Goal: Task Accomplishment & Management: Complete application form

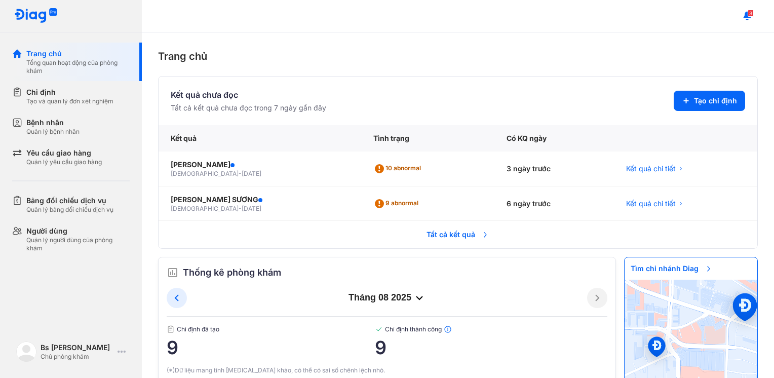
scroll to position [313, 0]
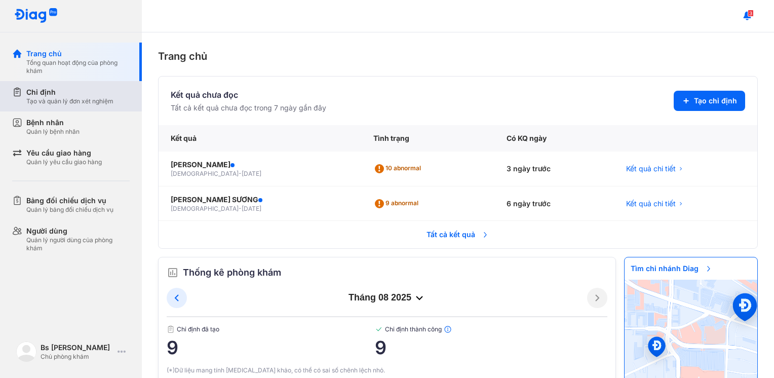
click at [39, 96] on div "Chỉ định" at bounding box center [69, 92] width 87 height 10
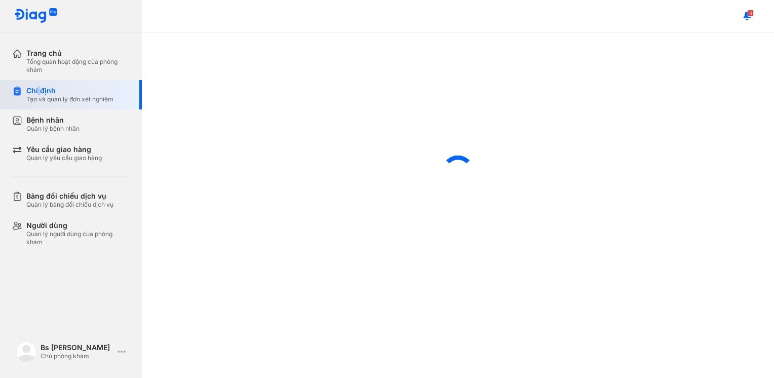
scroll to position [322, 0]
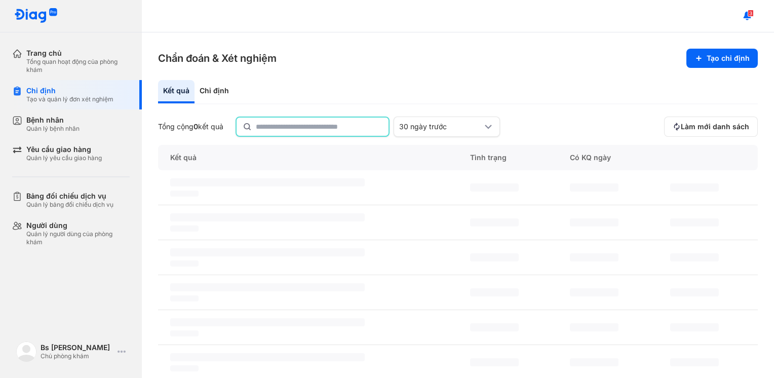
click at [301, 121] on input "text" at bounding box center [319, 127] width 127 height 18
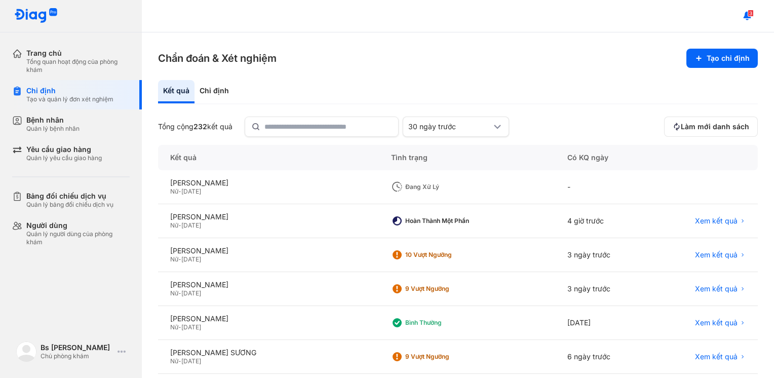
click at [730, 44] on div "Chẩn đoán & Xét nghiệm Tạo chỉ định Kết quả Chỉ định Tổng cộng 232 kết quả 30 n…" at bounding box center [458, 205] width 633 height 346
click at [725, 60] on button "Tạo chỉ định" at bounding box center [722, 58] width 71 height 19
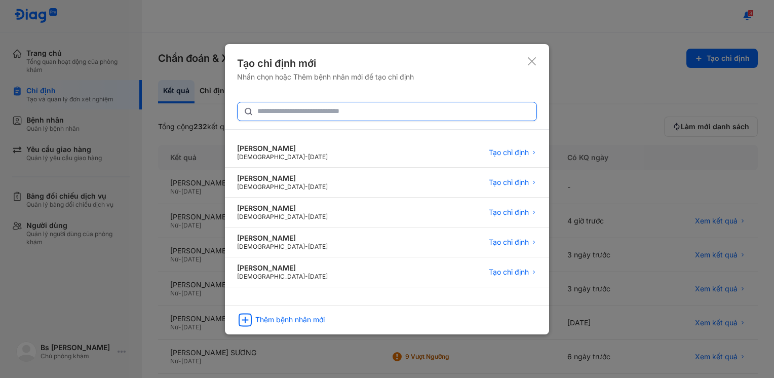
click at [278, 112] on input "text" at bounding box center [393, 111] width 273 height 18
click at [335, 115] on input "text" at bounding box center [394, 111] width 272 height 18
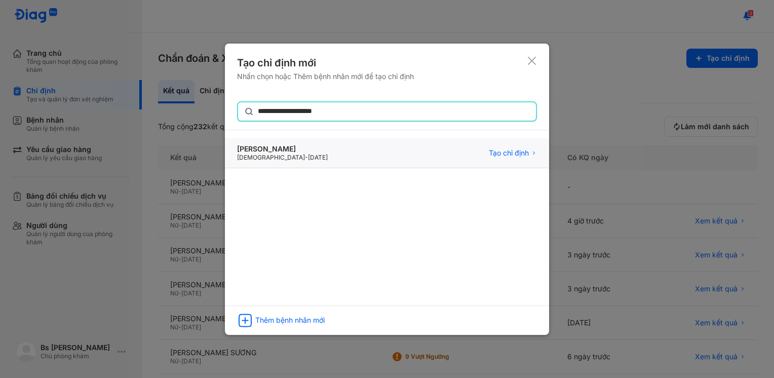
type input "**********"
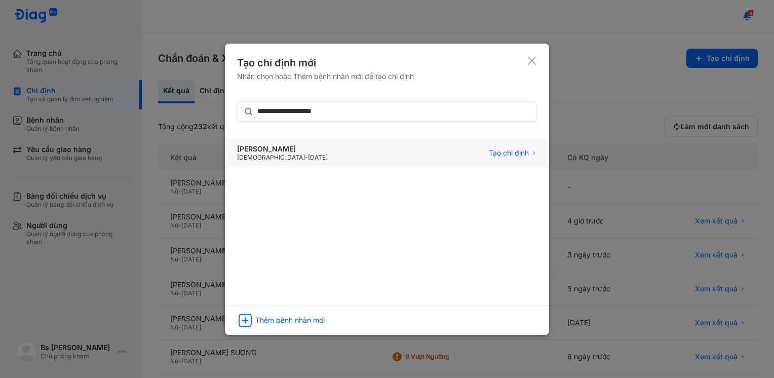
click at [330, 152] on div "Nguyễn Thị Ngọc Huyền Female - 20/10/2000 Tạo chỉ định" at bounding box center [387, 153] width 324 height 30
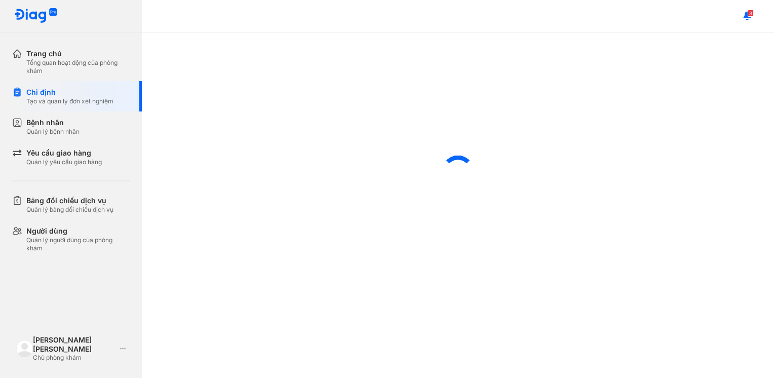
scroll to position [322, 0]
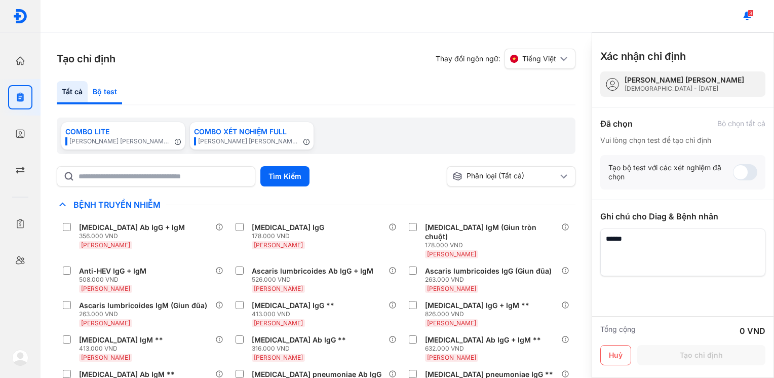
click at [105, 92] on div "Bộ test" at bounding box center [105, 92] width 34 height 23
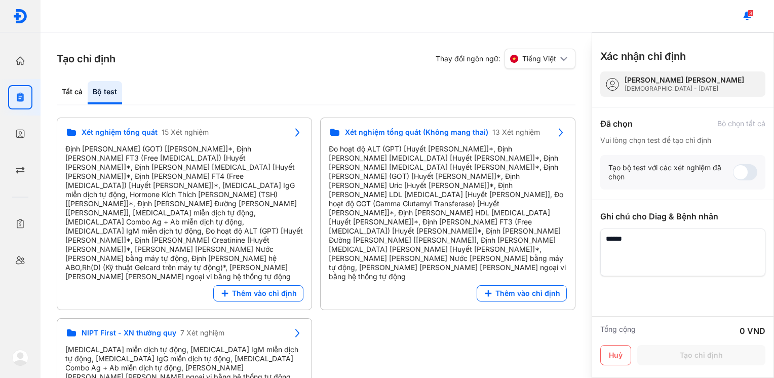
click at [450, 335] on div "Xét nghiệm tổng quát 15 Xét nghiệm Định lượng AST (GOT) [Huyết Thanh]*, Định lư…" at bounding box center [316, 248] width 519 height 261
click at [68, 90] on div "Tất cả" at bounding box center [72, 92] width 31 height 23
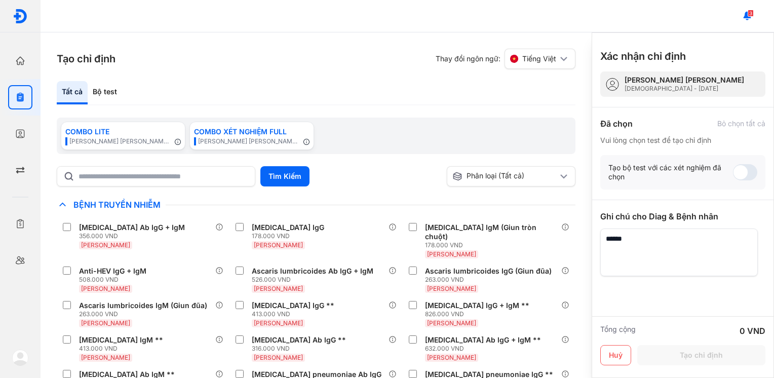
drag, startPoint x: 708, startPoint y: 80, endPoint x: 634, endPoint y: 78, distance: 74.0
click at [634, 78] on div "[PERSON_NAME]" at bounding box center [685, 80] width 120 height 9
click at [16, 57] on icon "button" at bounding box center [20, 61] width 10 height 10
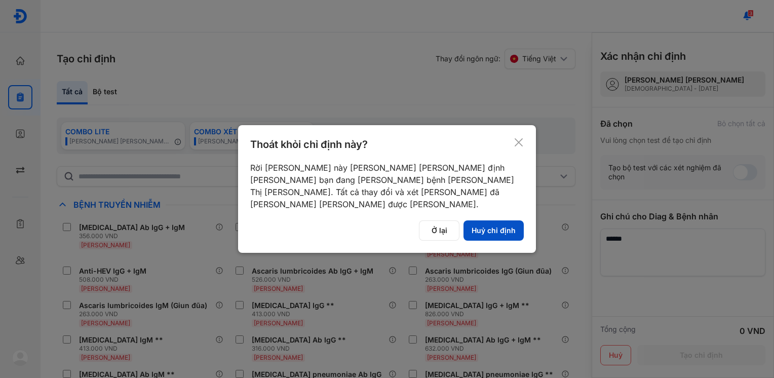
click at [480, 220] on button "Huỷ chỉ định" at bounding box center [494, 230] width 60 height 20
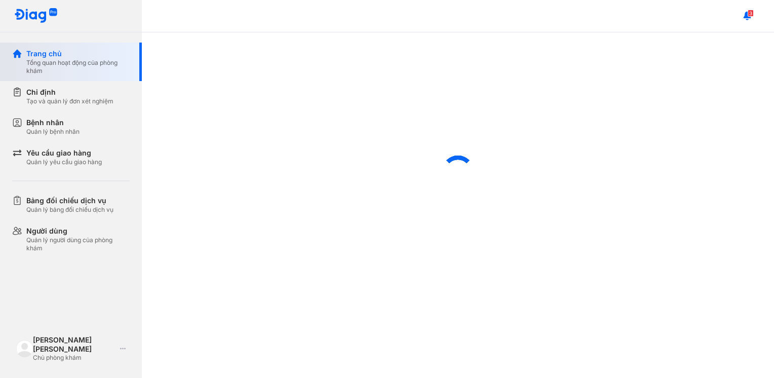
click at [71, 68] on div "Tổng quan hoạt động của phòng khám" at bounding box center [77, 67] width 103 height 16
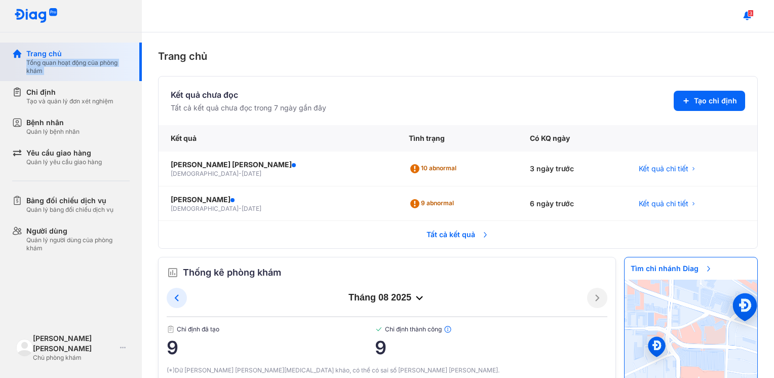
click at [59, 63] on div "Tổng quan hoạt động của phòng khám" at bounding box center [77, 67] width 103 height 16
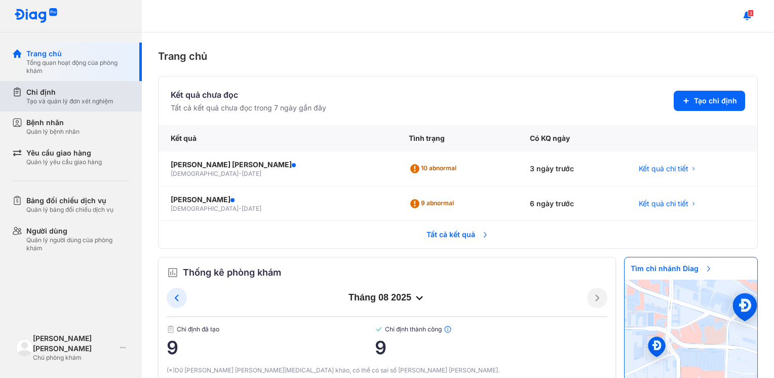
click at [50, 87] on div "Chỉ định" at bounding box center [69, 92] width 87 height 10
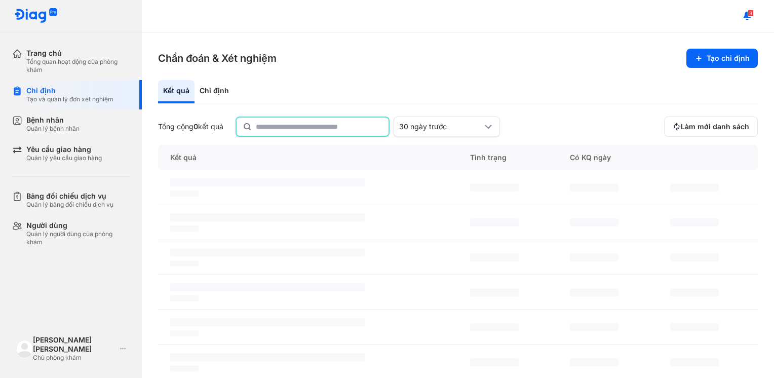
click at [273, 130] on input "text" at bounding box center [319, 127] width 127 height 18
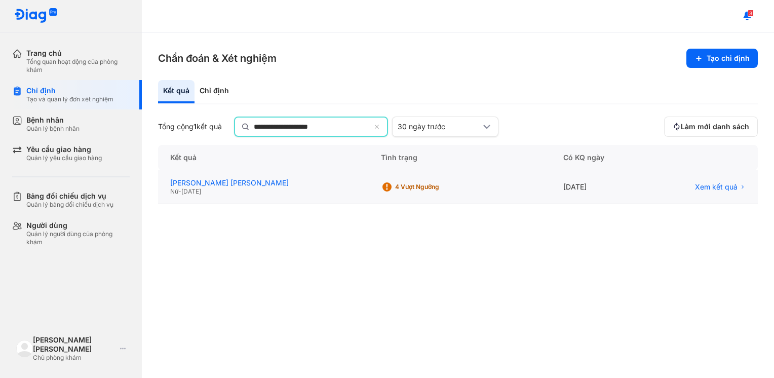
type input "**********"
click at [275, 184] on div "[PERSON_NAME]" at bounding box center [263, 183] width 187 height 9
click at [227, 181] on div "[PERSON_NAME]" at bounding box center [263, 182] width 187 height 9
type textarea "****"
click at [227, 181] on div "[PERSON_NAME]" at bounding box center [263, 182] width 187 height 9
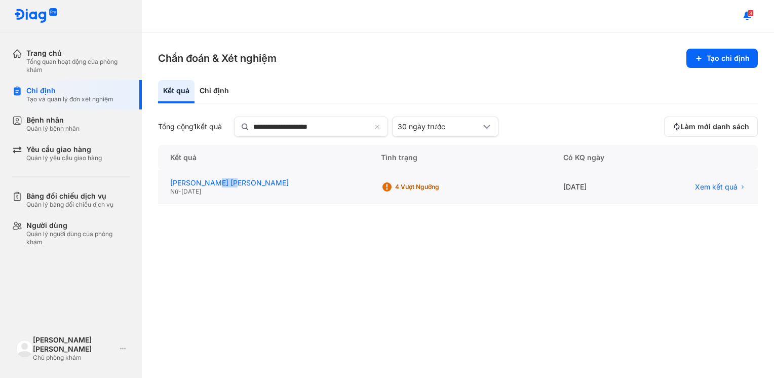
click at [227, 181] on div "[PERSON_NAME]" at bounding box center [263, 182] width 187 height 9
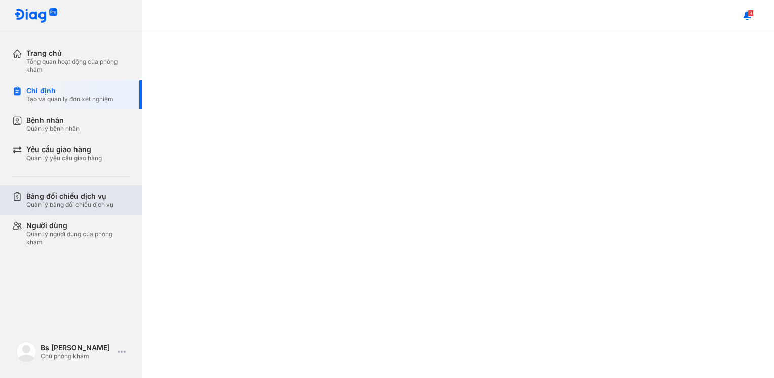
scroll to position [322, 0]
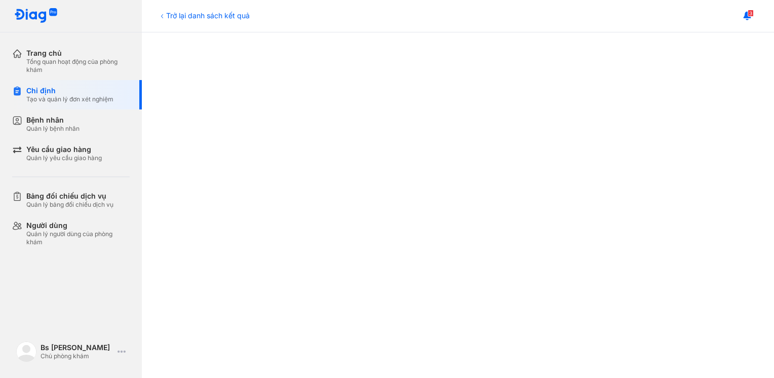
click at [683, 218] on div at bounding box center [458, 105] width 592 height 667
drag, startPoint x: 725, startPoint y: 195, endPoint x: 711, endPoint y: 195, distance: 14.7
click at [725, 195] on div at bounding box center [458, 25] width 592 height 667
click at [681, 217] on div at bounding box center [458, 25] width 592 height 667
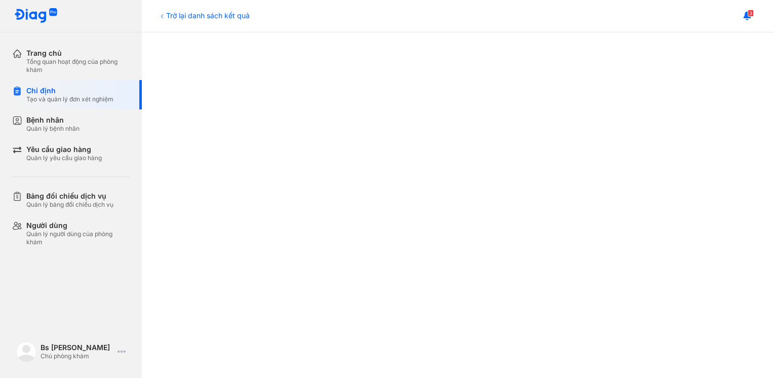
scroll to position [197, 0]
click at [694, 202] on div at bounding box center [458, 314] width 592 height 667
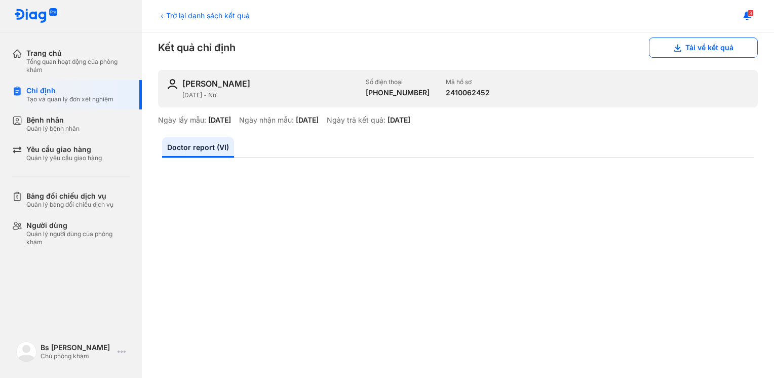
scroll to position [0, 0]
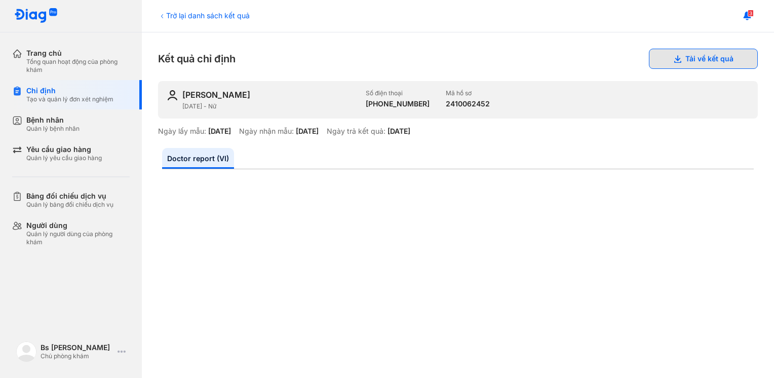
click at [663, 49] on button "Tải về kết quả" at bounding box center [703, 59] width 109 height 20
click at [674, 57] on icon at bounding box center [678, 59] width 8 height 8
drag, startPoint x: 292, startPoint y: 93, endPoint x: 171, endPoint y: 92, distance: 121.1
type textarea "**********"
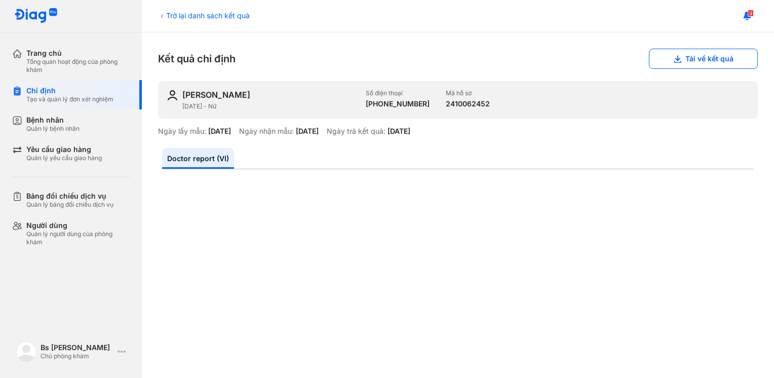
click at [171, 92] on div "NGUYỄN THỊ NGỌC HUYỀN 20/10/2000 - Nữ Số điện thoại +84935502206 Mã hồ sơ 24100…" at bounding box center [458, 100] width 600 height 38
click at [50, 94] on div "Chỉ định" at bounding box center [69, 90] width 87 height 9
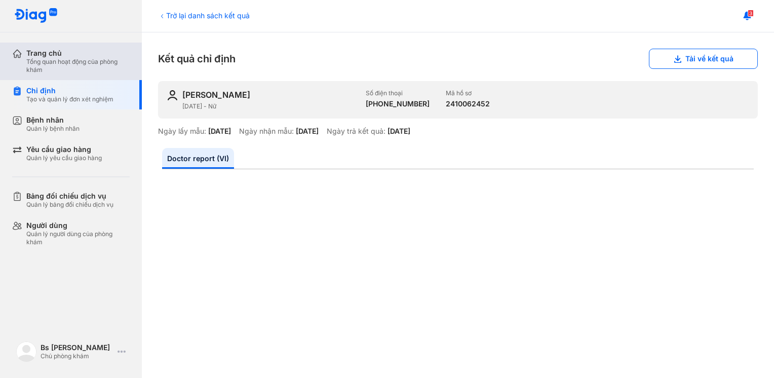
click at [66, 62] on div "Tổng quan hoạt động của phòng khám" at bounding box center [77, 66] width 103 height 16
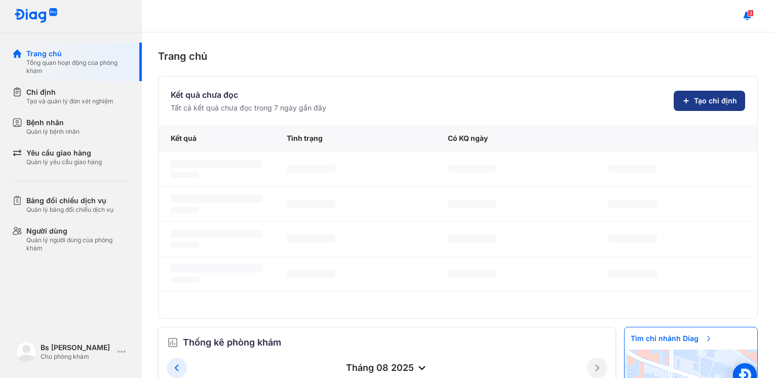
click at [701, 98] on span "Tạo chỉ định" at bounding box center [715, 101] width 43 height 10
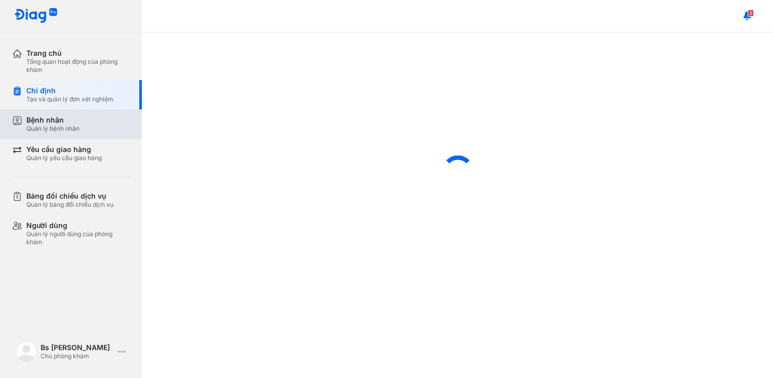
scroll to position [322, 0]
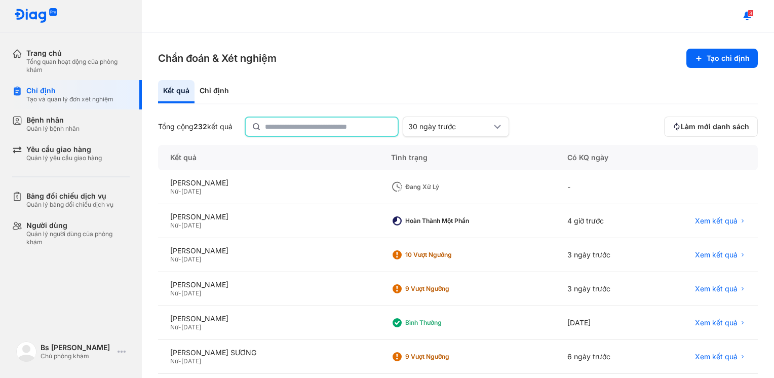
click at [289, 129] on input "text" at bounding box center [328, 127] width 127 height 18
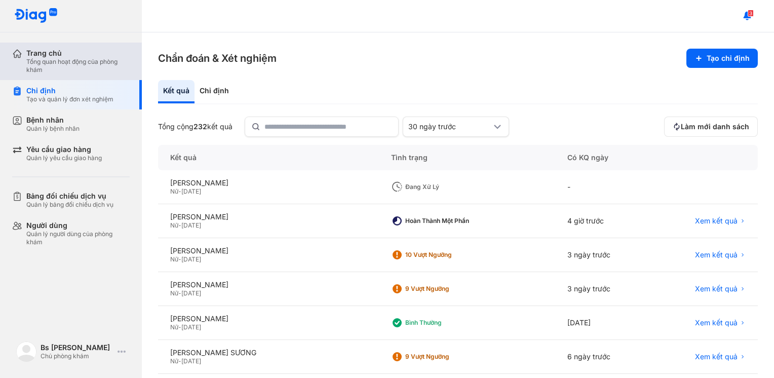
click at [51, 64] on div "Tổng quan hoạt động của phòng khám" at bounding box center [77, 66] width 103 height 16
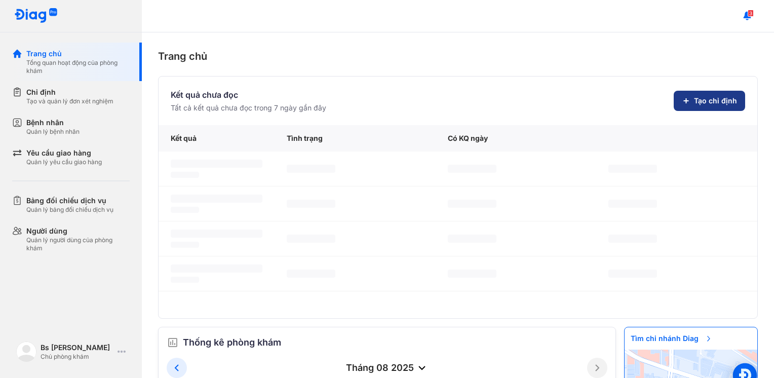
click at [682, 97] on icon at bounding box center [686, 101] width 8 height 8
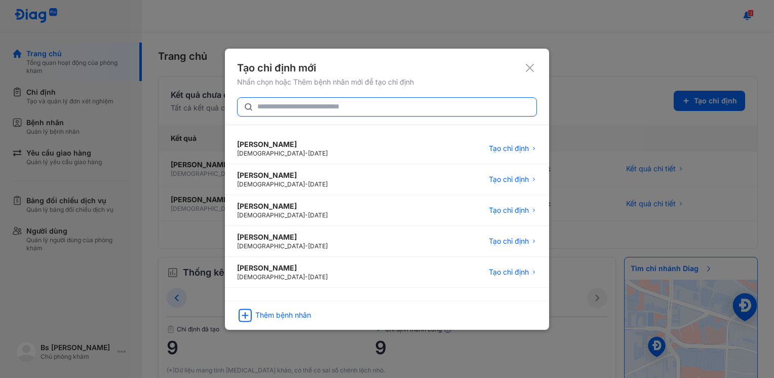
click at [286, 102] on input "text" at bounding box center [393, 107] width 273 height 18
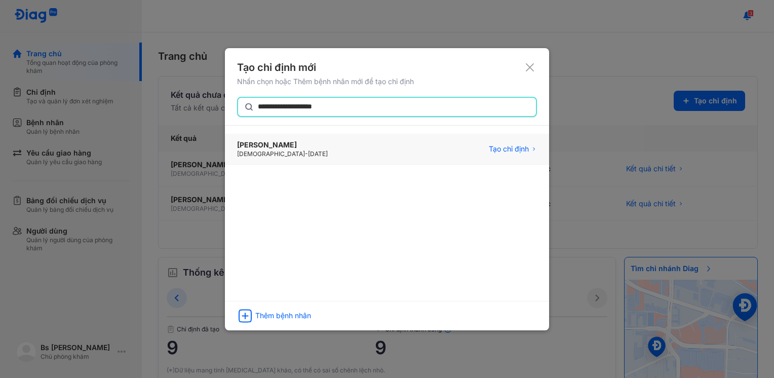
type input "**********"
click at [306, 149] on div "[PERSON_NAME]" at bounding box center [282, 145] width 91 height 10
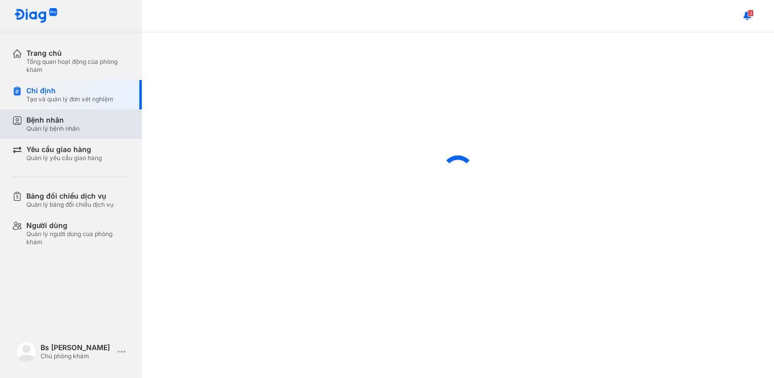
scroll to position [322, 0]
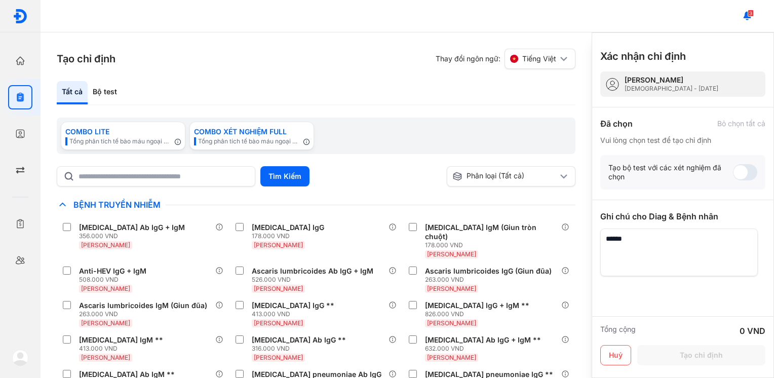
click at [656, 255] on textarea at bounding box center [680, 253] width 158 height 48
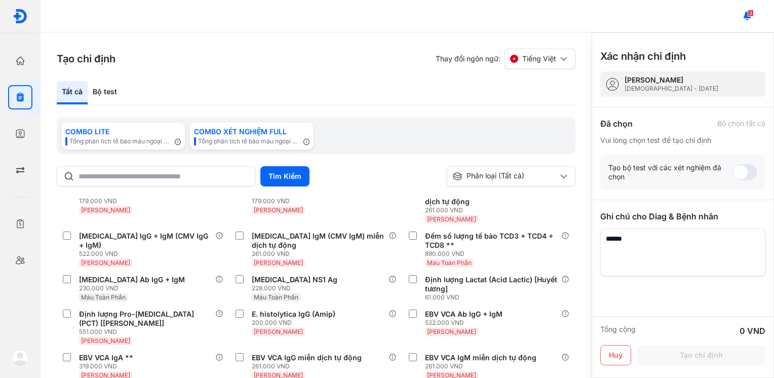
scroll to position [0, 0]
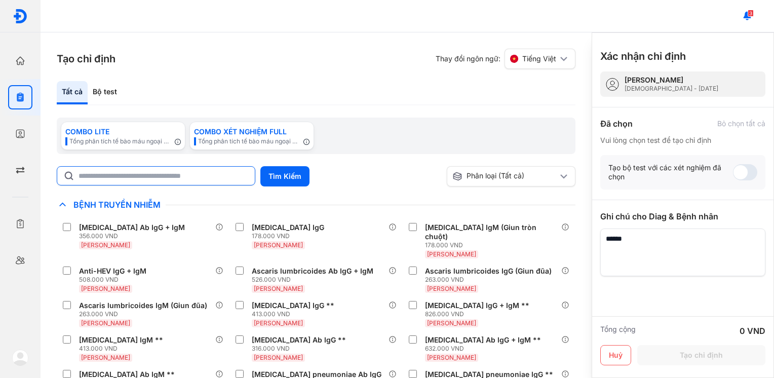
click at [149, 177] on input "text" at bounding box center [164, 176] width 170 height 18
click at [343, 75] on div "Tạo chỉ định Thay đổi ngôn ngữ: Tiếng Việt Tất cả Bộ test COMBO LITE Tổng phân …" at bounding box center [316, 205] width 551 height 346
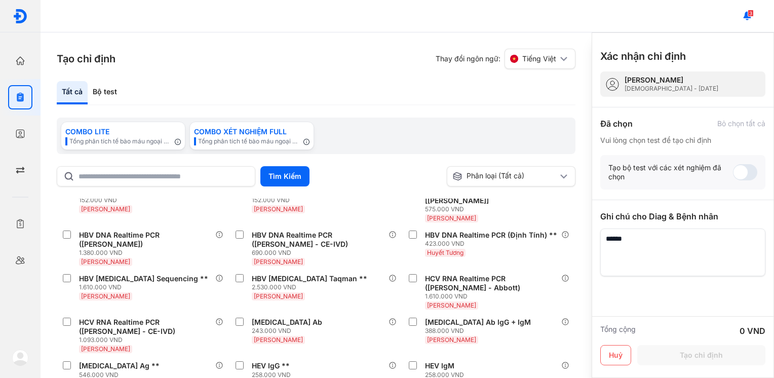
scroll to position [253, 0]
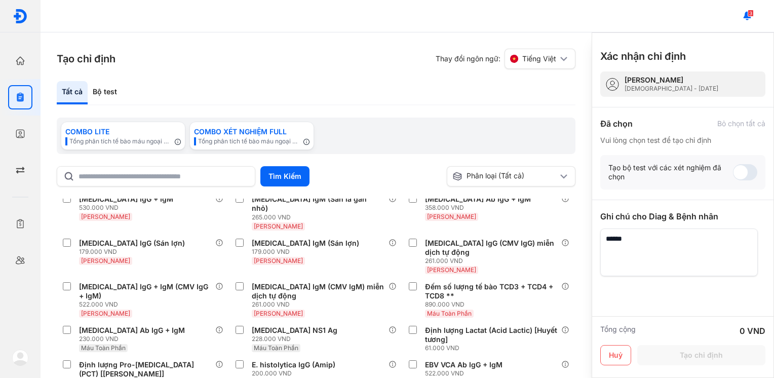
click at [675, 244] on textarea at bounding box center [680, 253] width 158 height 48
type textarea "*"
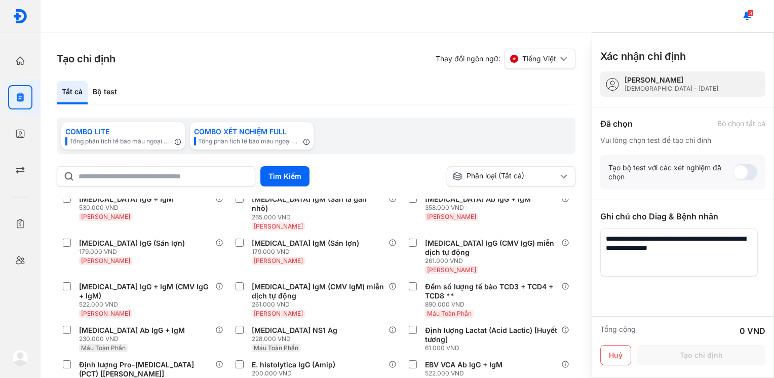
click at [719, 258] on textarea at bounding box center [680, 253] width 158 height 48
click at [724, 251] on textarea at bounding box center [680, 253] width 158 height 48
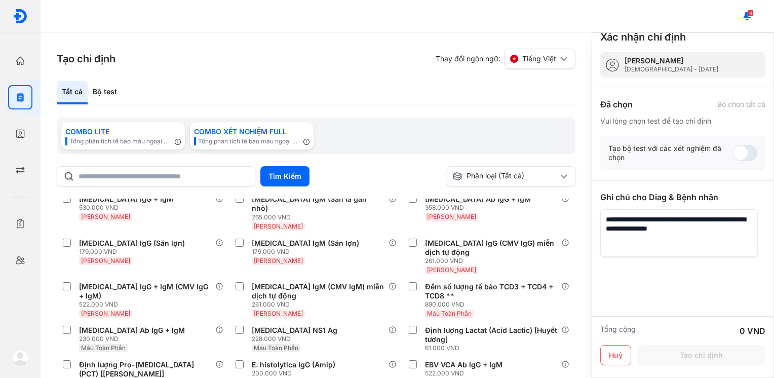
type textarea "**********"
click at [691, 288] on div at bounding box center [683, 318] width 165 height 122
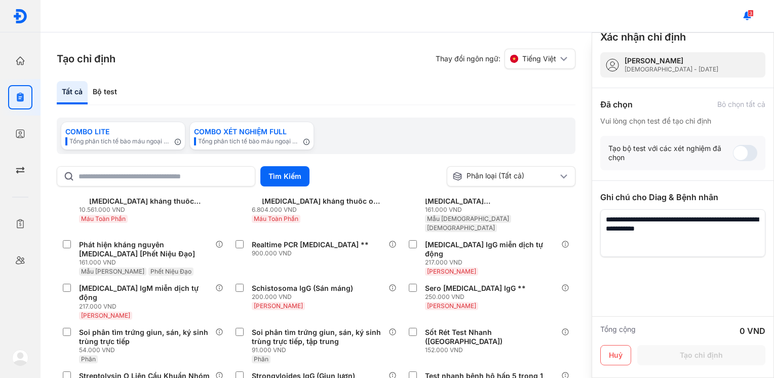
scroll to position [1470, 0]
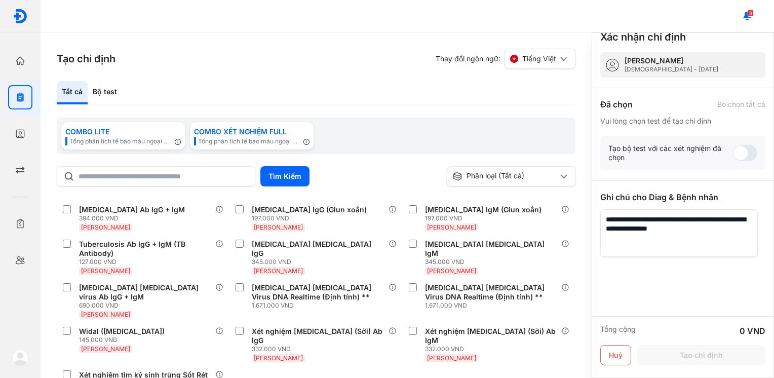
click at [694, 238] on textarea at bounding box center [680, 233] width 158 height 48
click at [731, 228] on textarea at bounding box center [680, 233] width 158 height 48
click at [689, 241] on textarea at bounding box center [680, 233] width 158 height 48
click at [117, 91] on div "Bộ test" at bounding box center [105, 92] width 34 height 23
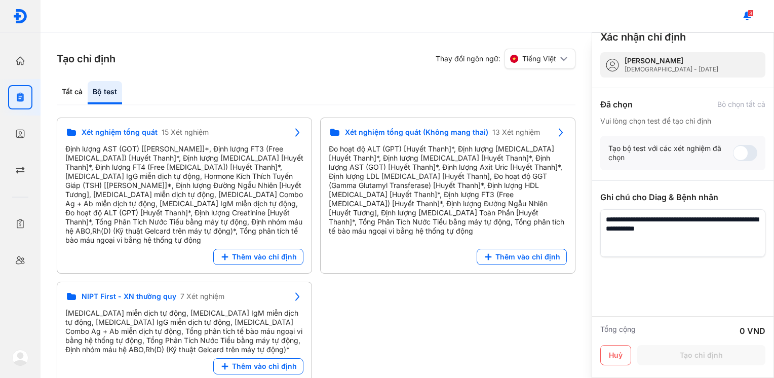
click at [117, 91] on div "Bộ test" at bounding box center [105, 92] width 34 height 23
drag, startPoint x: 408, startPoint y: 295, endPoint x: 353, endPoint y: 261, distance: 64.7
click at [397, 285] on div "Xét nghiệm tổng quát 15 Xét nghiệm Định lượng AST (GOT) [[PERSON_NAME]]*, Định …" at bounding box center [316, 248] width 519 height 261
click at [258, 252] on span "Thêm vào chỉ định" at bounding box center [264, 256] width 65 height 9
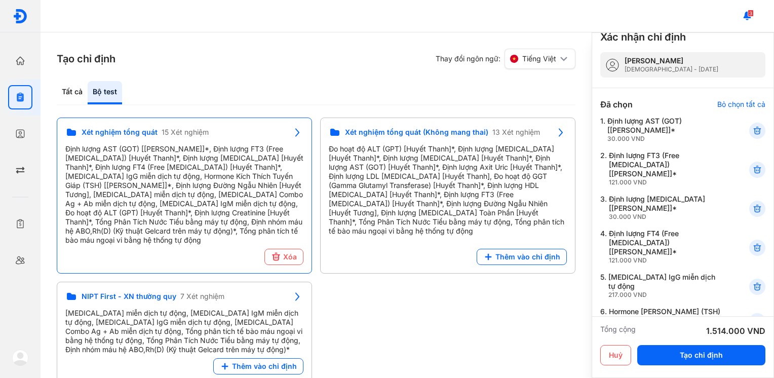
click at [447, 281] on div "Xét nghiệm tổng quát 15 Xét nghiệm Định lượng AST (GOT) [[PERSON_NAME]]*, Định …" at bounding box center [316, 248] width 519 height 261
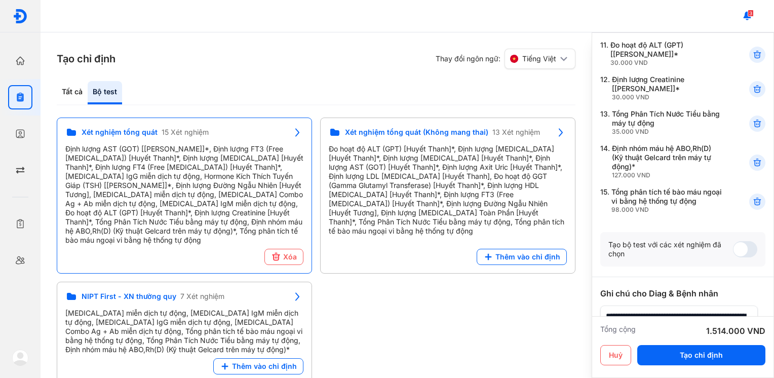
scroll to position [450, 0]
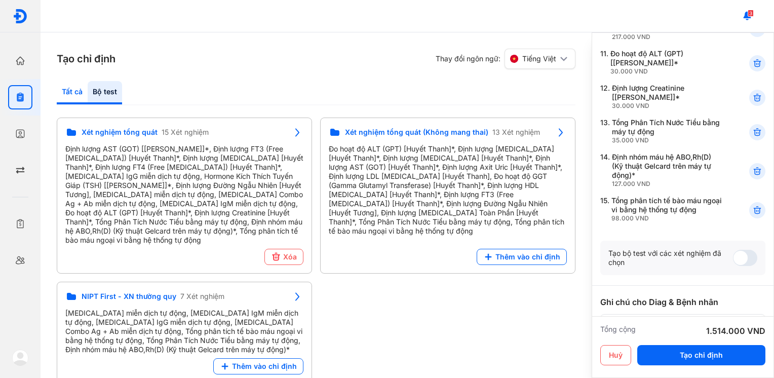
click at [76, 87] on div "Tất cả" at bounding box center [72, 92] width 31 height 23
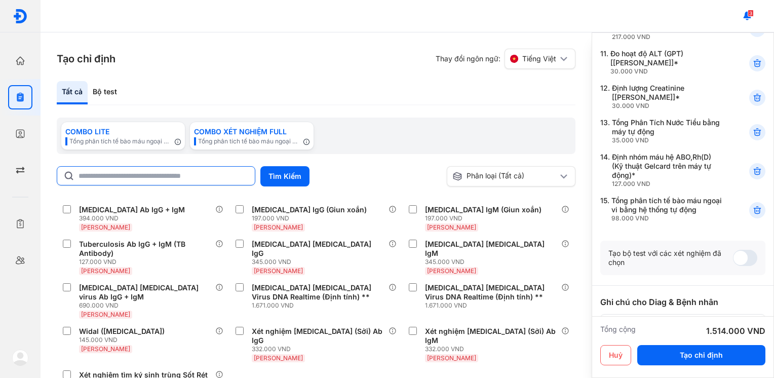
click at [136, 176] on input "text" at bounding box center [164, 176] width 170 height 18
click at [138, 181] on input "*****" at bounding box center [156, 176] width 157 height 18
type input "*****"
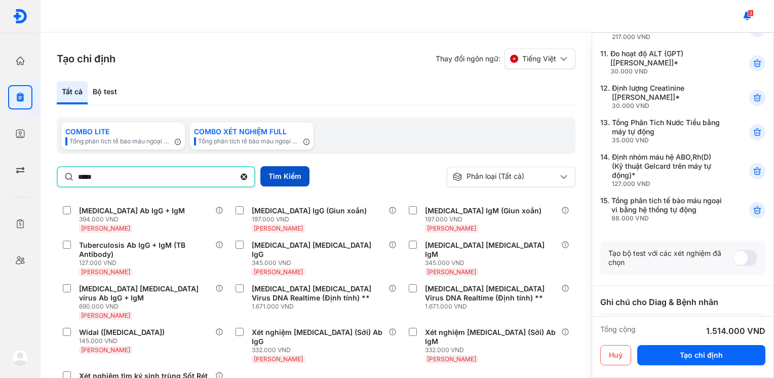
click at [276, 182] on button "Tìm Kiếm" at bounding box center [285, 176] width 49 height 20
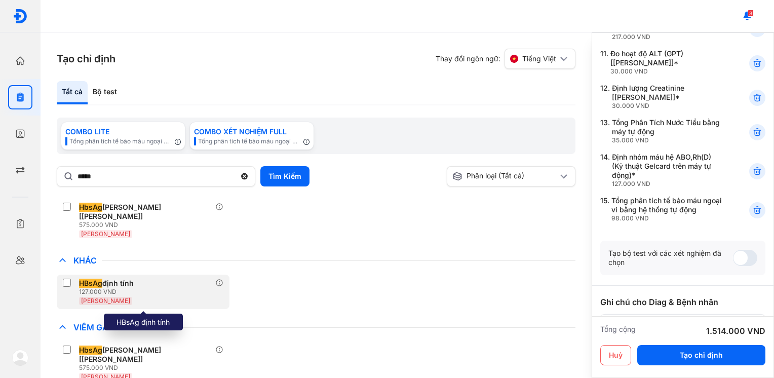
click at [74, 279] on label at bounding box center [69, 284] width 12 height 10
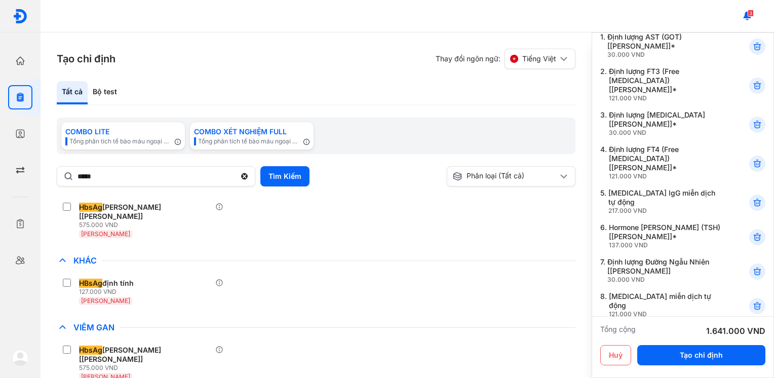
scroll to position [0, 0]
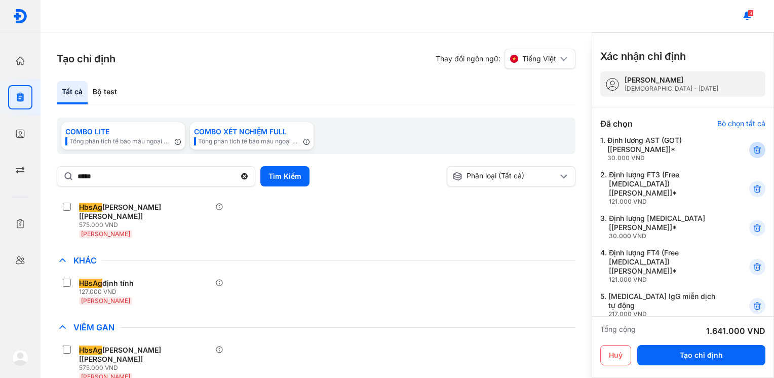
click at [753, 148] on icon at bounding box center [758, 150] width 10 height 10
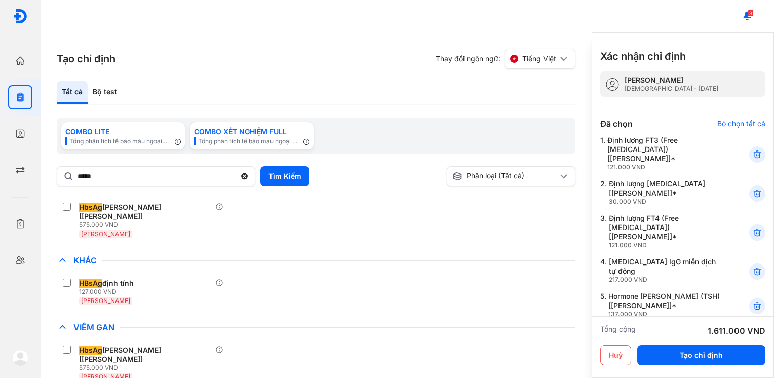
scroll to position [51, 0]
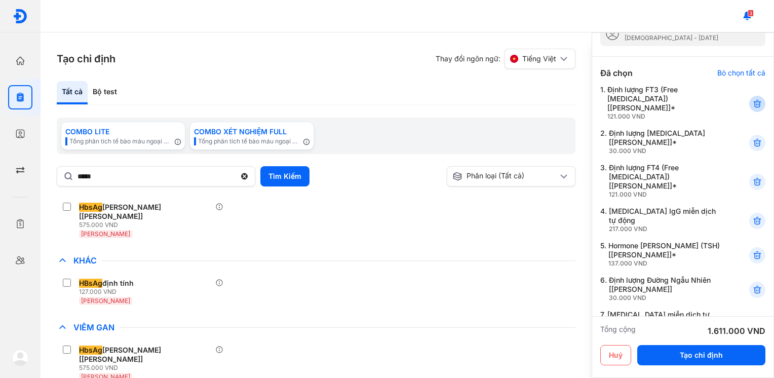
click at [753, 102] on icon at bounding box center [758, 104] width 10 height 10
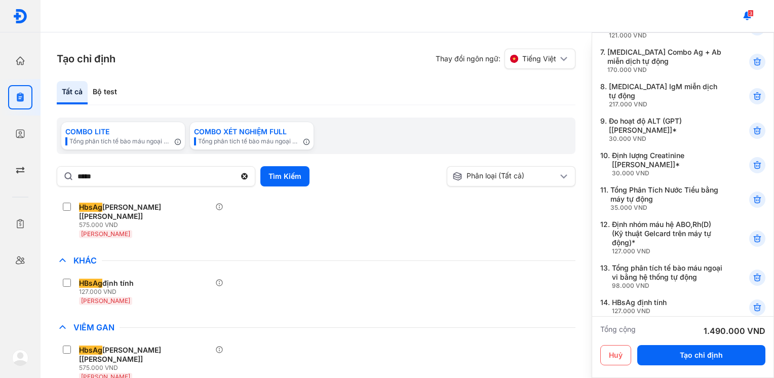
scroll to position [456, 0]
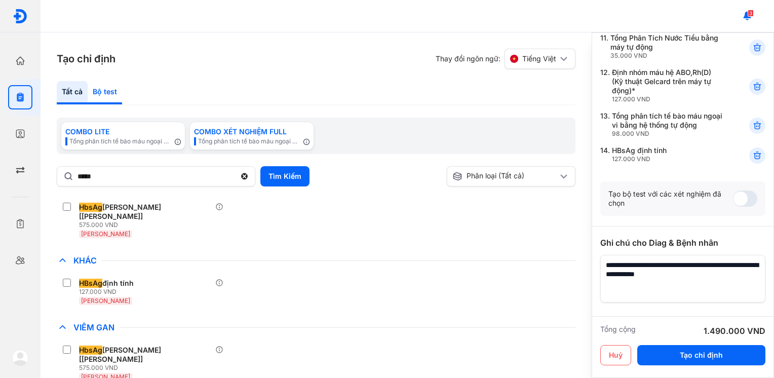
click at [106, 96] on div "Bộ test" at bounding box center [105, 92] width 34 height 23
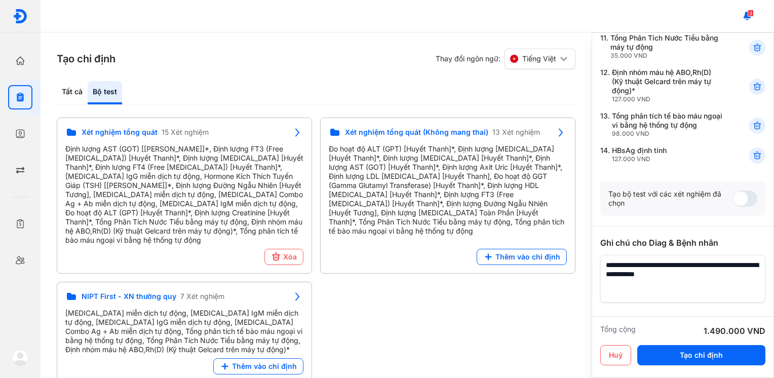
click at [106, 96] on div "Bộ test" at bounding box center [105, 92] width 34 height 23
click at [78, 93] on div "Tất cả" at bounding box center [72, 92] width 31 height 23
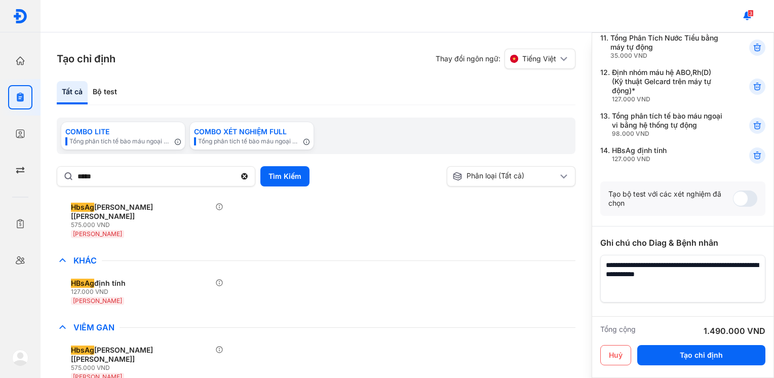
click at [78, 93] on div "Tất cả" at bounding box center [72, 92] width 31 height 23
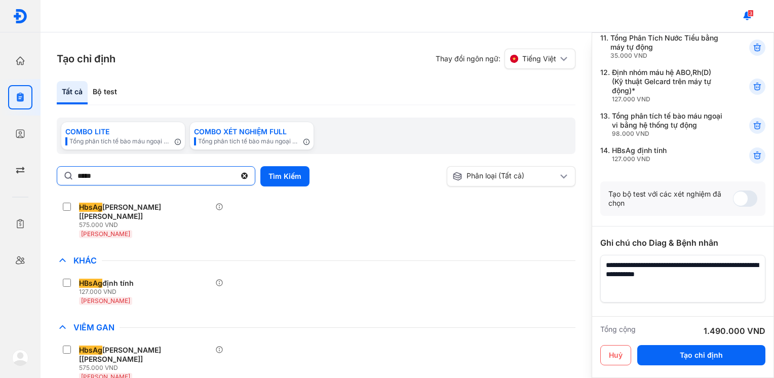
click at [116, 175] on input "*****" at bounding box center [157, 176] width 158 height 18
click at [241, 177] on icon at bounding box center [244, 176] width 9 height 10
click at [236, 177] on input "*****" at bounding box center [157, 176] width 158 height 18
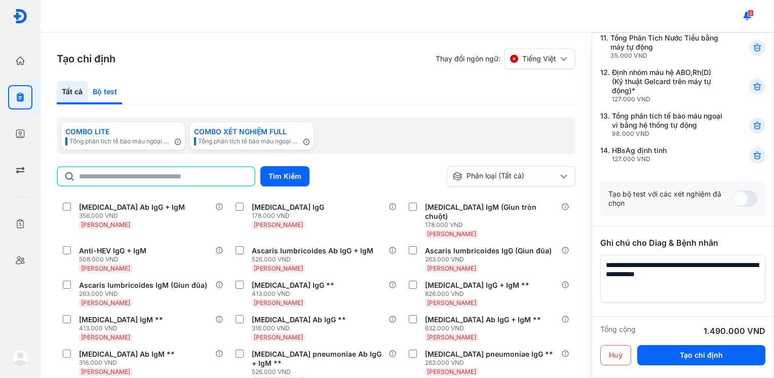
scroll to position [611, 0]
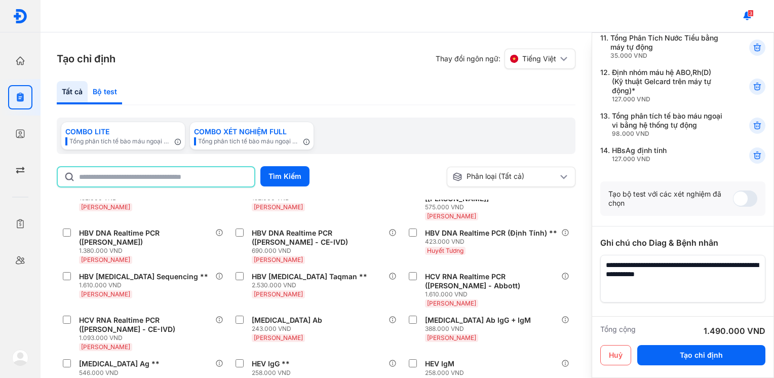
click at [111, 87] on div "Bộ test" at bounding box center [105, 92] width 34 height 23
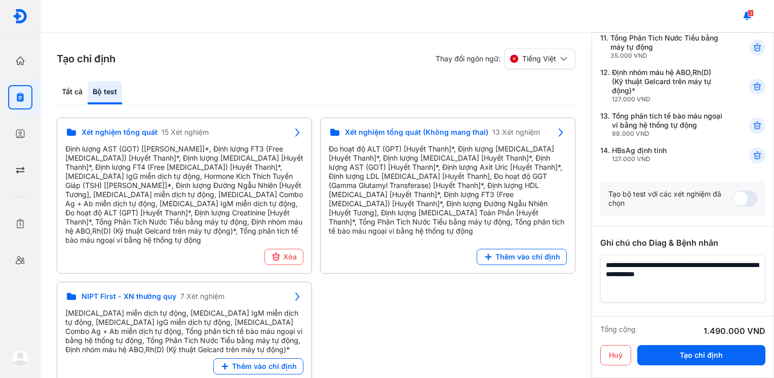
click at [111, 87] on div "Bộ test" at bounding box center [105, 92] width 34 height 23
click at [76, 94] on div "Tất cả" at bounding box center [72, 92] width 31 height 23
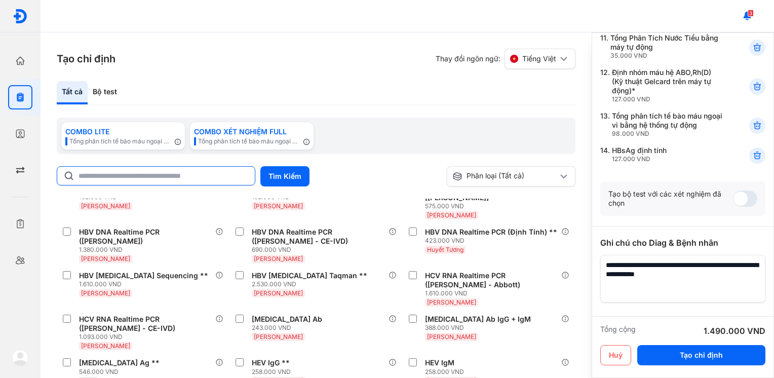
click at [95, 177] on input "text" at bounding box center [164, 176] width 170 height 18
type input "****"
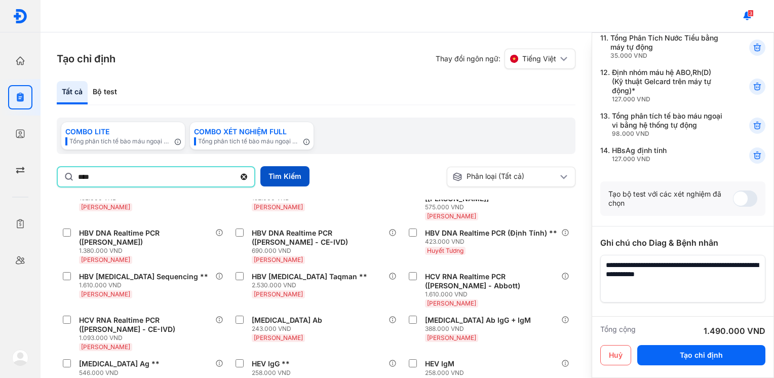
click at [308, 177] on button "Tìm Kiếm" at bounding box center [285, 176] width 49 height 20
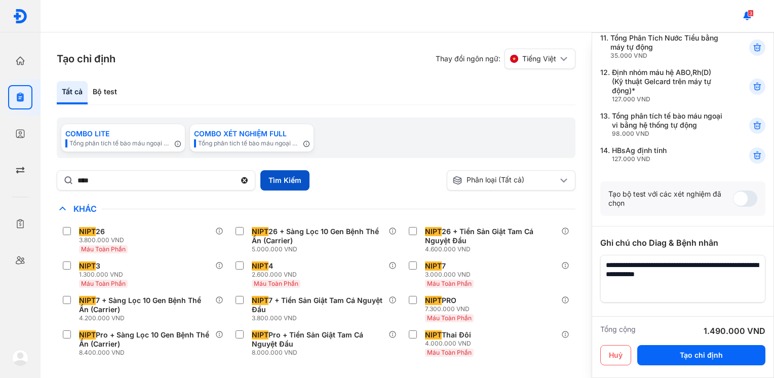
scroll to position [0, 0]
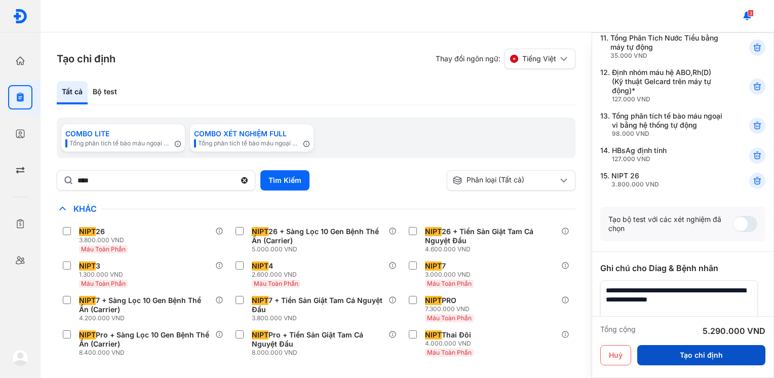
click at [705, 359] on button "Tạo chỉ định" at bounding box center [702, 355] width 128 height 20
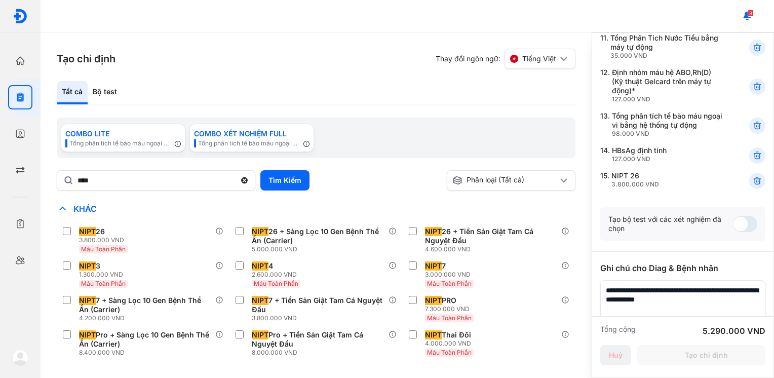
click at [397, 112] on div "Tất cả Bộ test COMBO LITE Tổng phân tích tế bào máu ngoại vi bằng hệ thống tự đ…" at bounding box center [316, 227] width 519 height 292
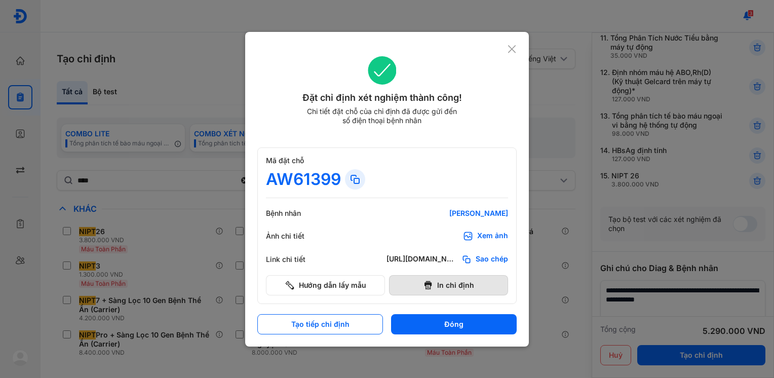
click at [437, 286] on button "In chỉ định" at bounding box center [448, 285] width 119 height 20
click at [475, 322] on button "Đóng" at bounding box center [454, 324] width 126 height 20
